Goal: Find specific page/section: Find specific page/section

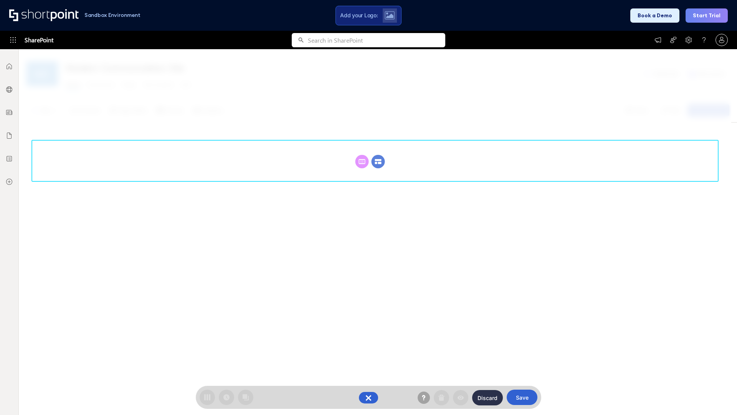
scroll to position [106, 0]
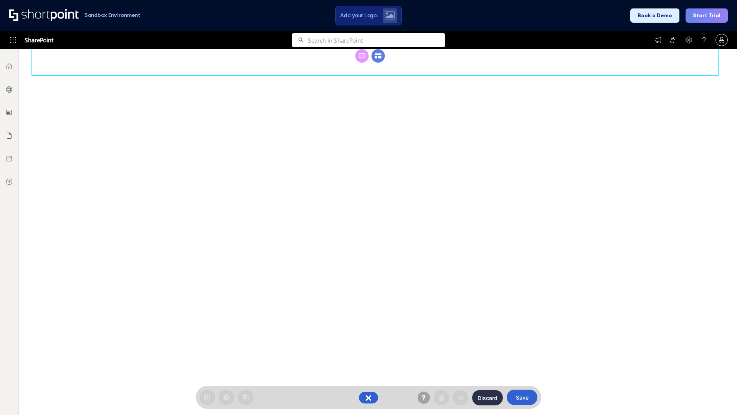
click at [378, 63] on circle at bounding box center [378, 55] width 13 height 13
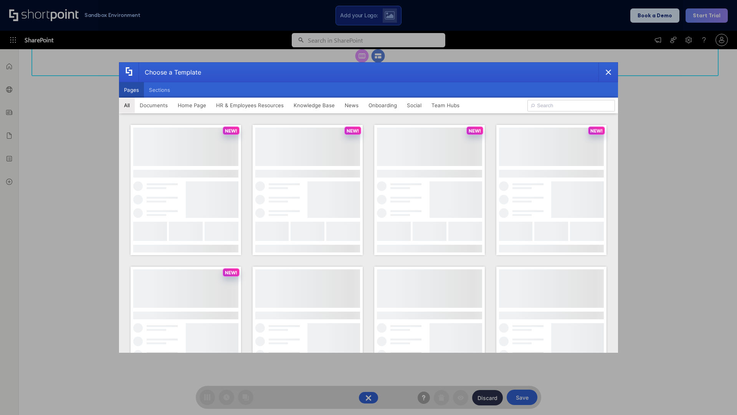
scroll to position [0, 0]
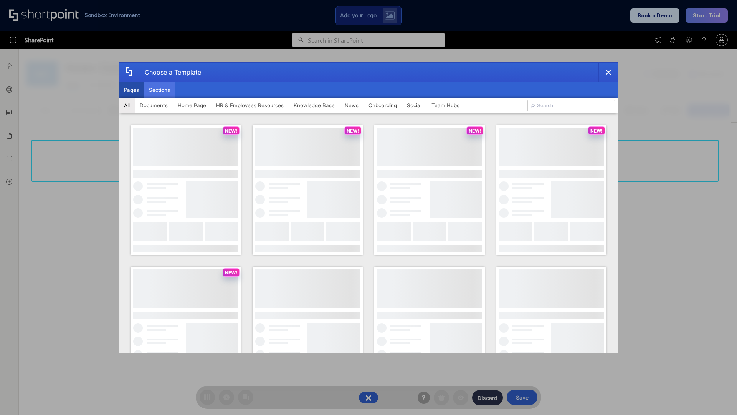
click at [159, 90] on button "Sections" at bounding box center [159, 89] width 31 height 15
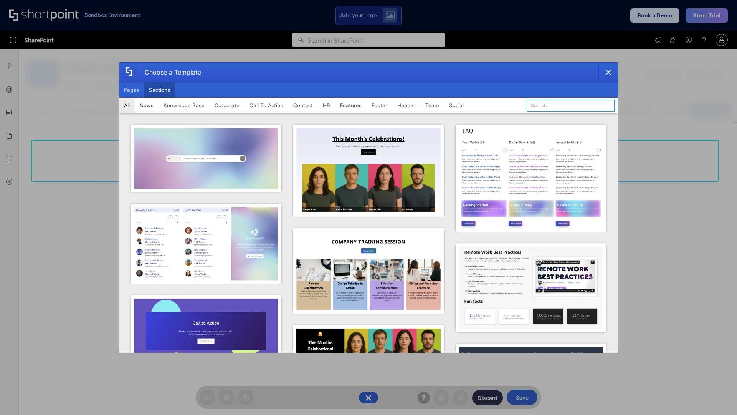
type input "HR Hub"
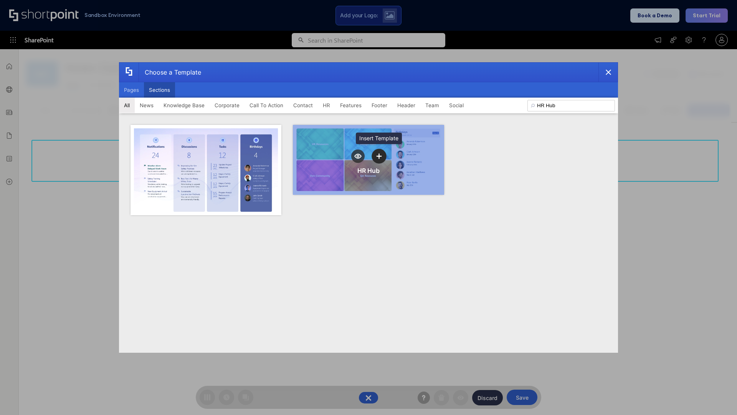
click at [379, 156] on icon "template selector" at bounding box center [378, 155] width 5 height 5
